Goal: Obtain resource: Obtain resource

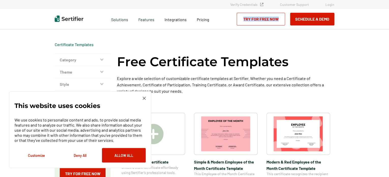
drag, startPoint x: 388, startPoint y: 15, endPoint x: 390, endPoint y: 30, distance: 14.6
click at [388, 30] on html "Verify Credentials Customer Support Login Request A Demo Let us present you the…" at bounding box center [194, 88] width 389 height 177
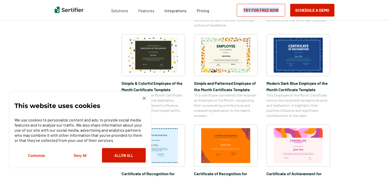
scroll to position [183, 0]
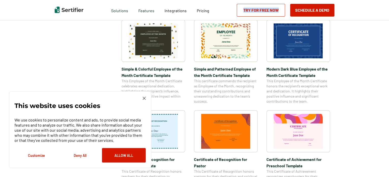
click at [297, 28] on img at bounding box center [297, 40] width 49 height 35
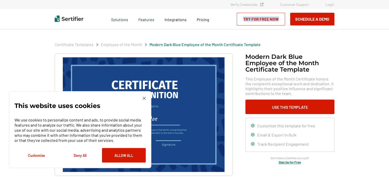
click at [144, 97] on img at bounding box center [144, 98] width 3 height 3
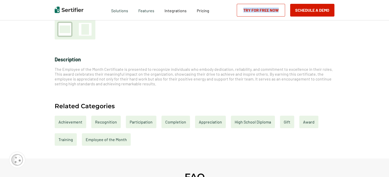
scroll to position [177, 0]
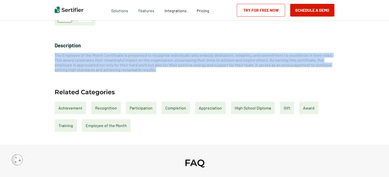
drag, startPoint x: 55, startPoint y: 57, endPoint x: 176, endPoint y: 71, distance: 121.1
click at [176, 71] on p "The Employee of the Month Certificate is presented to recognize individuals who…" at bounding box center [194, 62] width 279 height 19
copy span "The Employee of the Month Certificate is presented to recognize individuals who…"
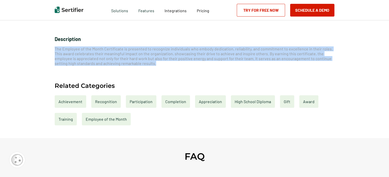
scroll to position [185, 0]
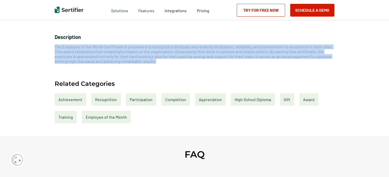
click at [138, 50] on span "The Employee of the Month Certificate is presented to recognize individuals who…" at bounding box center [194, 53] width 278 height 19
click at [105, 57] on span "The Employee of the Month Certificate is presented to recognize individuals who…" at bounding box center [194, 53] width 278 height 19
drag, startPoint x: 137, startPoint y: 54, endPoint x: 183, endPoint y: 61, distance: 46.7
click at [137, 54] on span "The Employee of the Month Certificate is presented to recognize individuals who…" at bounding box center [194, 53] width 278 height 19
click at [193, 63] on p "The Employee of the Month Certificate is presented to recognize individuals who…" at bounding box center [194, 53] width 279 height 19
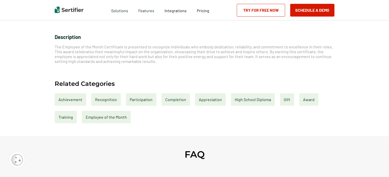
click at [210, 98] on div "Appreciation" at bounding box center [210, 99] width 31 height 12
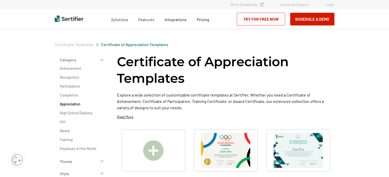
drag, startPoint x: 388, startPoint y: 30, endPoint x: 389, endPoint y: 46, distance: 15.5
click at [388, 46] on html "Verify Credentials Customer Support Login Request A Demo Let us present you the…" at bounding box center [194, 88] width 389 height 177
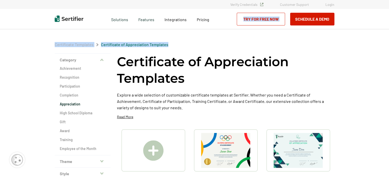
drag, startPoint x: 388, startPoint y: 17, endPoint x: 388, endPoint y: 40, distance: 23.4
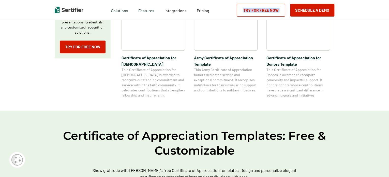
scroll to position [197, 0]
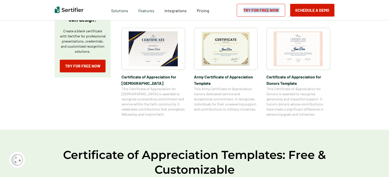
click at [157, 47] on img at bounding box center [153, 48] width 49 height 35
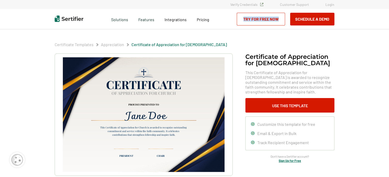
click at [169, 134] on img at bounding box center [144, 114] width 162 height 114
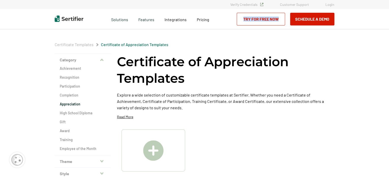
scroll to position [197, 0]
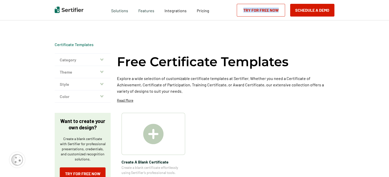
scroll to position [183, 0]
